Goal: Book appointment/travel/reservation

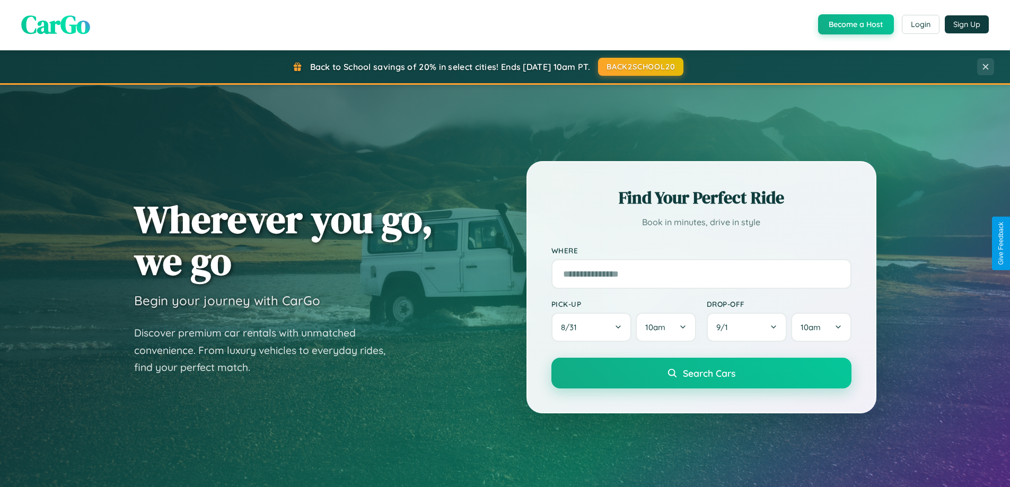
scroll to position [730, 0]
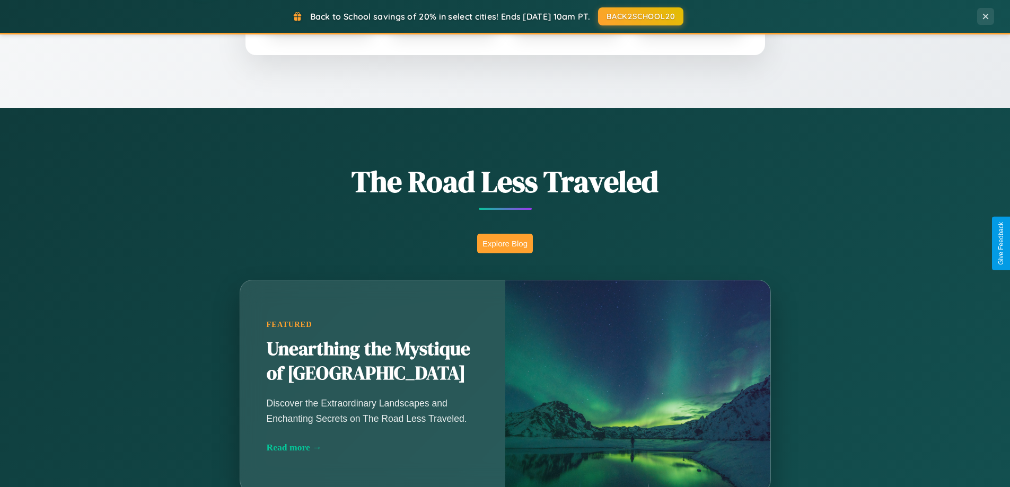
click at [505, 243] on button "Explore Blog" at bounding box center [505, 244] width 56 height 20
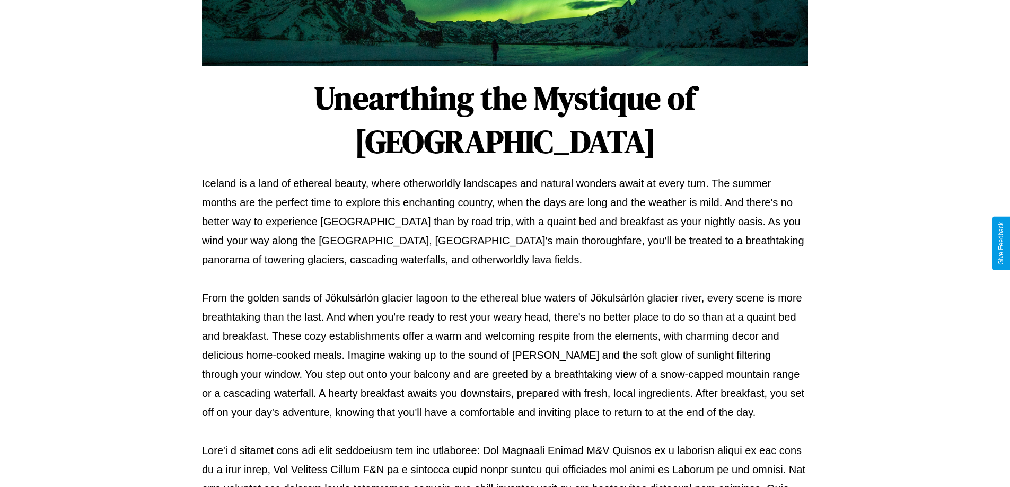
scroll to position [343, 0]
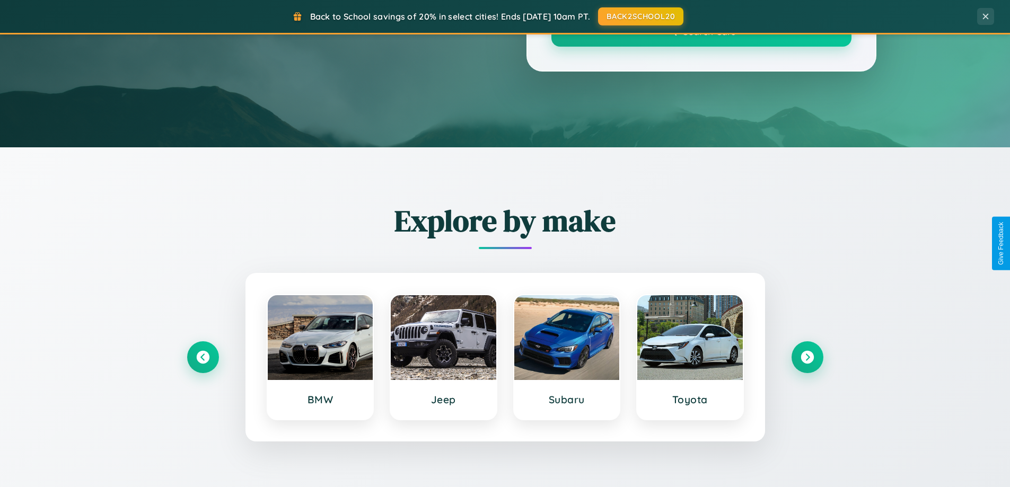
scroll to position [730, 0]
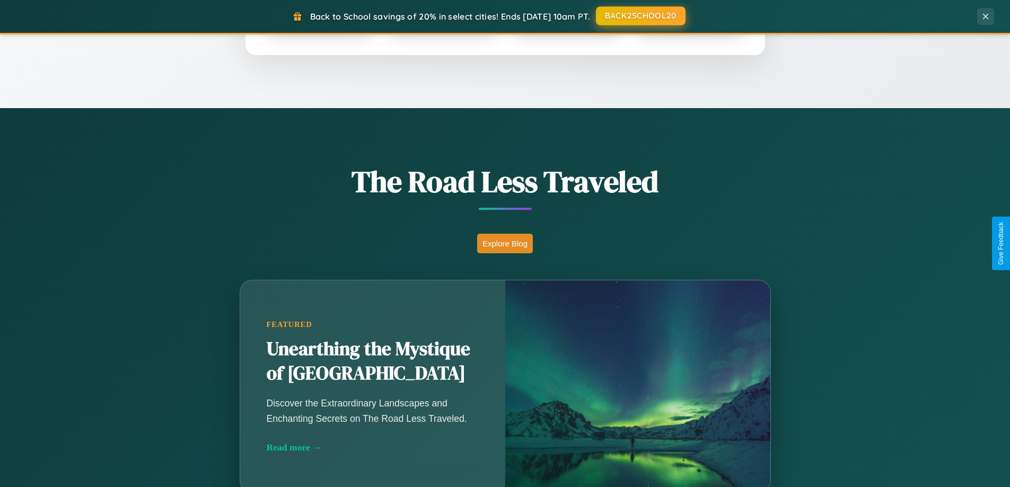
click at [640, 16] on button "BACK2SCHOOL20" at bounding box center [641, 15] width 90 height 19
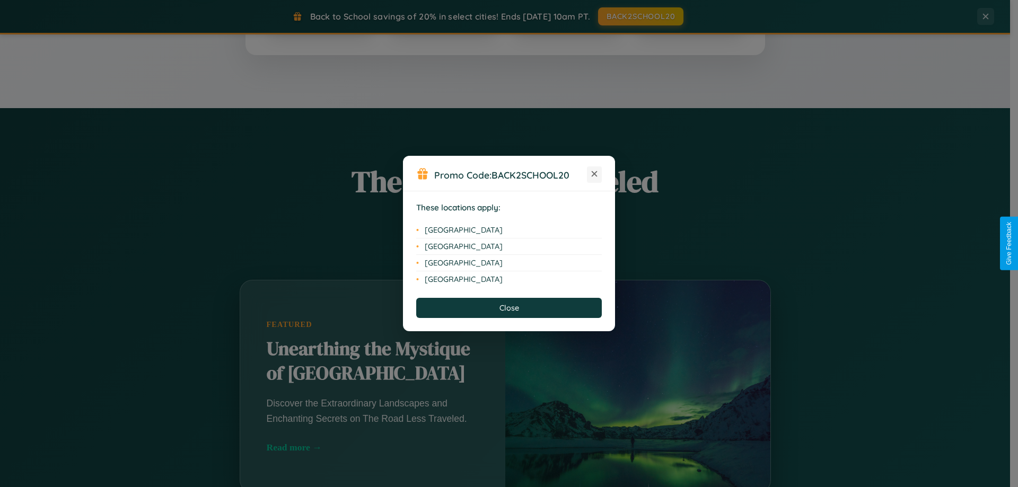
click at [595, 175] on icon at bounding box center [595, 174] width 6 height 6
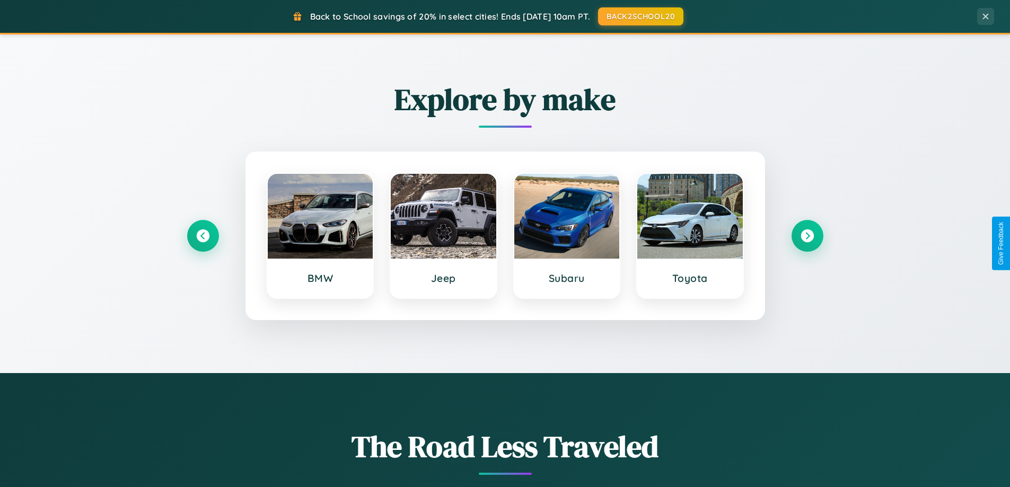
scroll to position [457, 0]
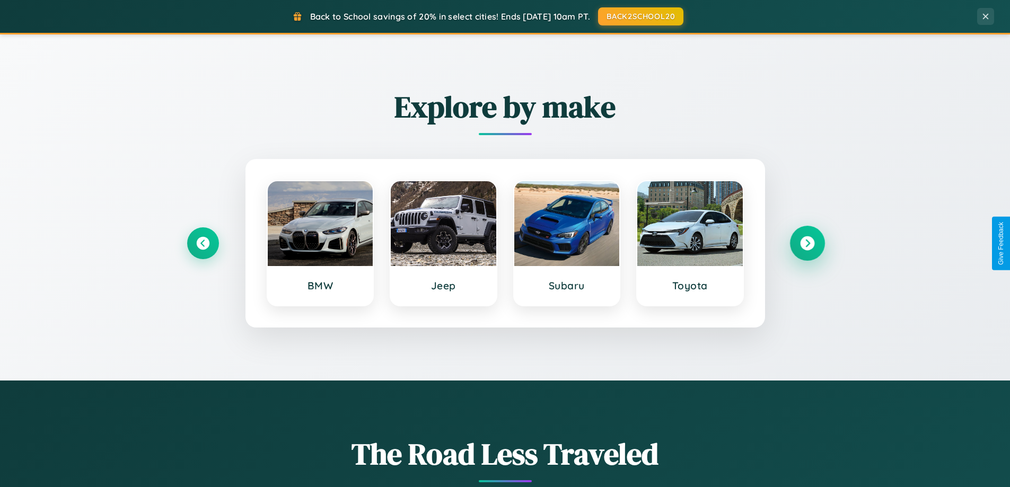
click at [807, 243] on icon at bounding box center [807, 244] width 14 height 14
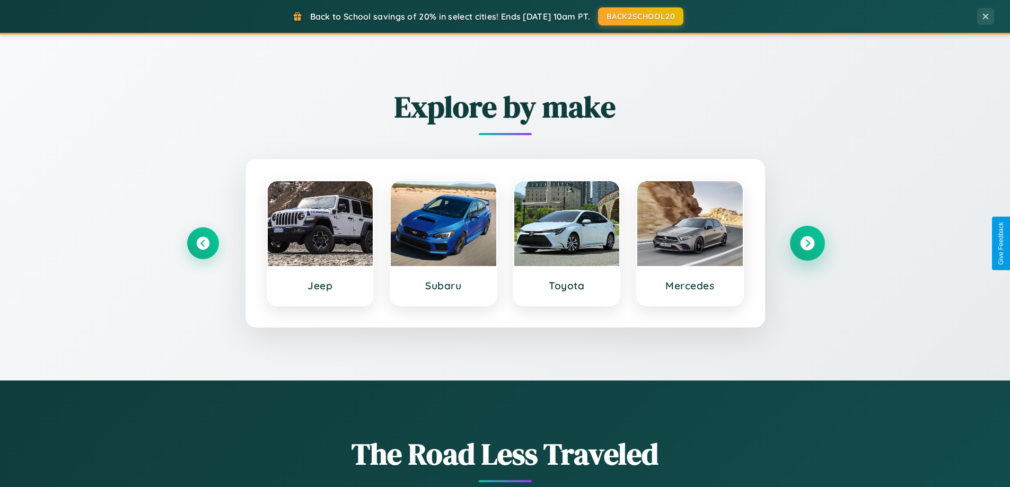
click at [807, 243] on icon at bounding box center [807, 244] width 14 height 14
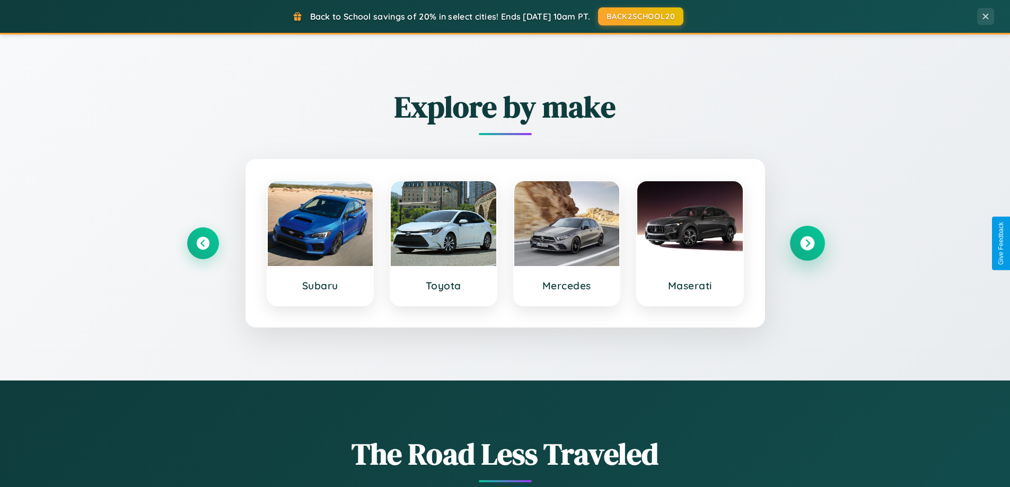
click at [807, 243] on icon at bounding box center [807, 244] width 14 height 14
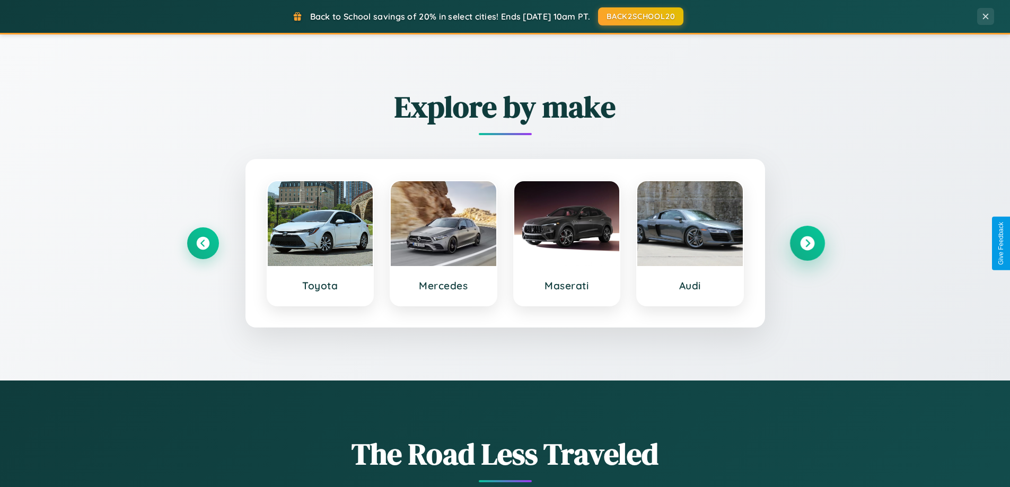
click at [807, 243] on icon at bounding box center [807, 244] width 14 height 14
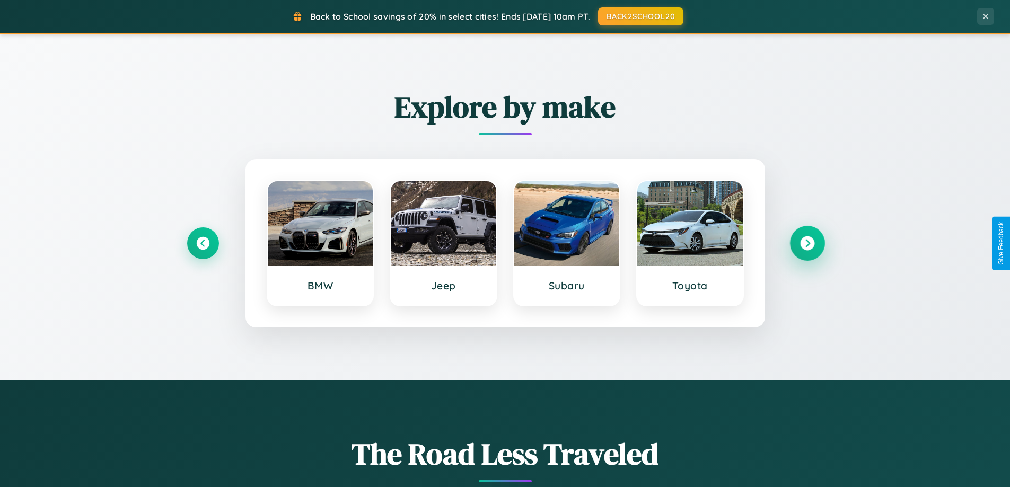
scroll to position [1704, 0]
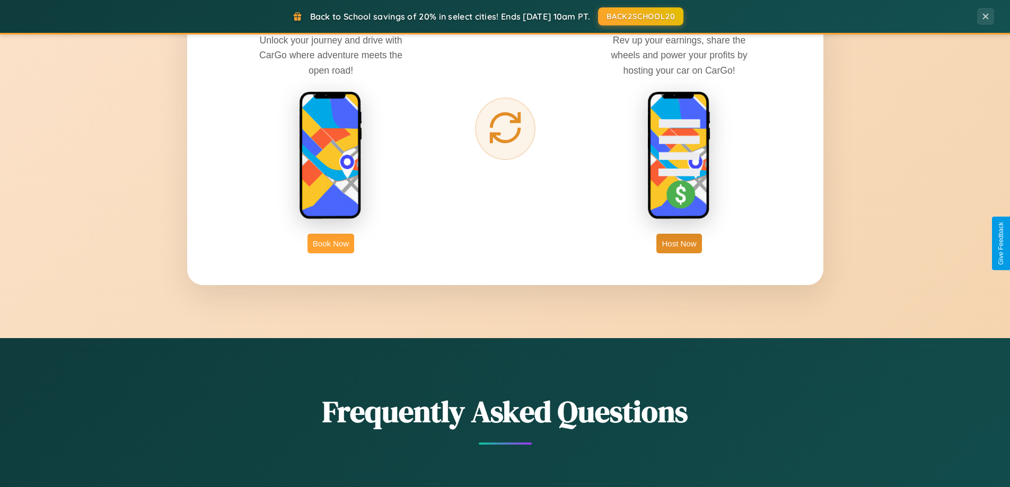
click at [331, 243] on button "Book Now" at bounding box center [331, 244] width 47 height 20
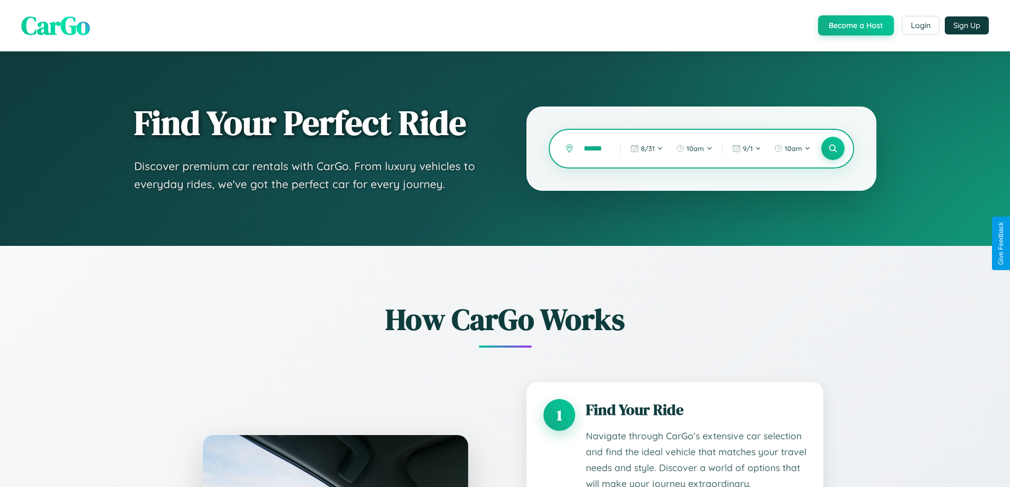
type input "*******"
